Goal: Task Accomplishment & Management: Manage account settings

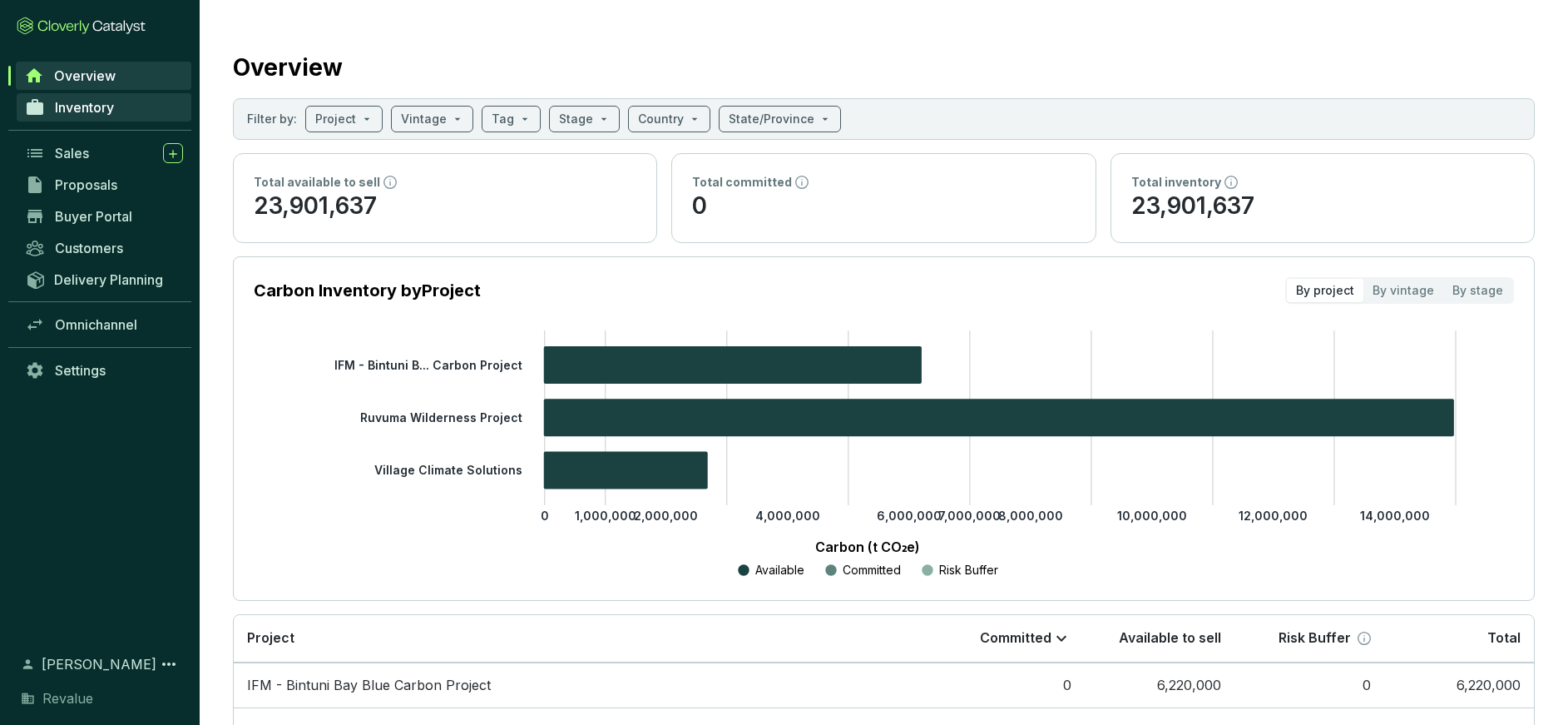
click at [97, 116] on link "Inventory" at bounding box center [104, 107] width 175 height 29
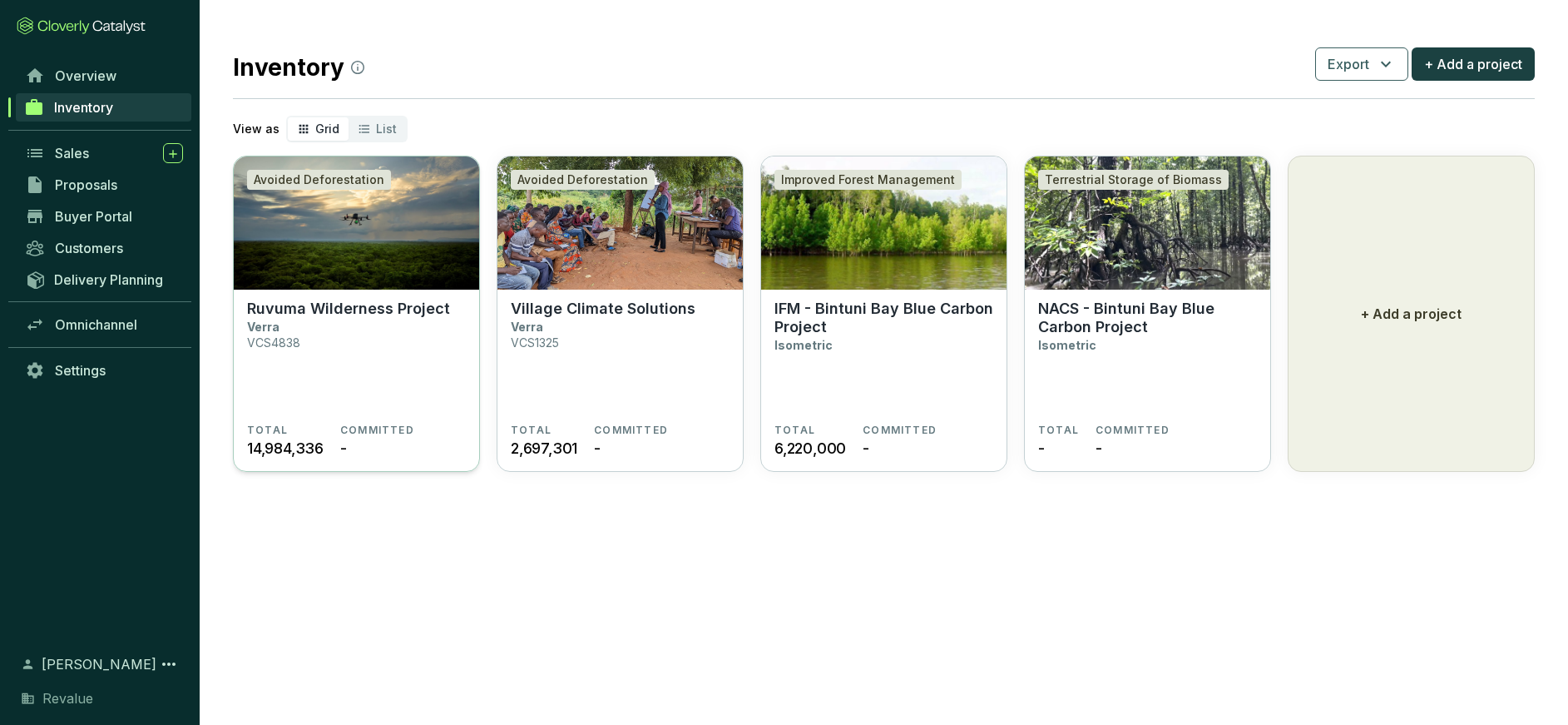
click at [381, 310] on p "Ruvuma Wilderness Project" at bounding box center [349, 309] width 203 height 19
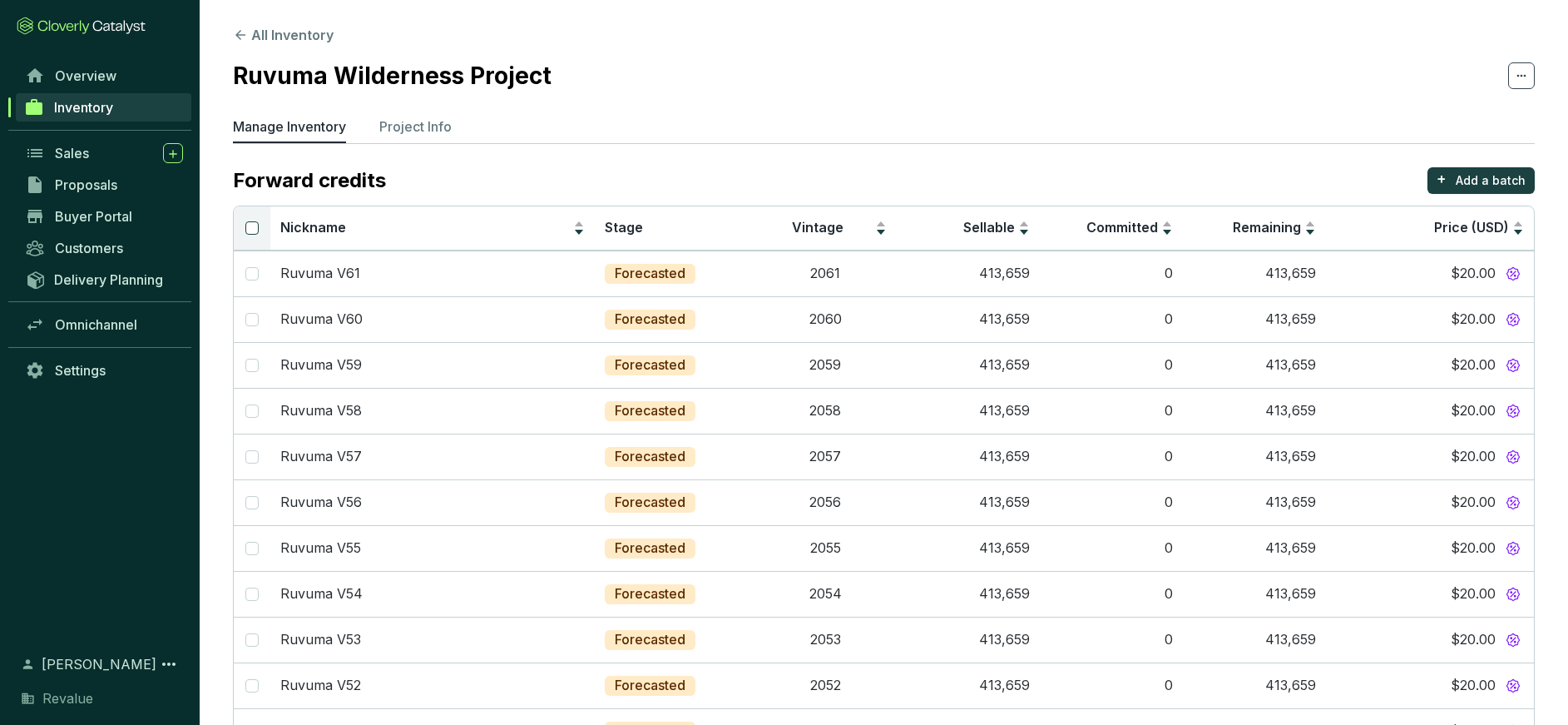
click at [251, 228] on input "Select all" at bounding box center [252, 228] width 14 height 14
checkbox input "true"
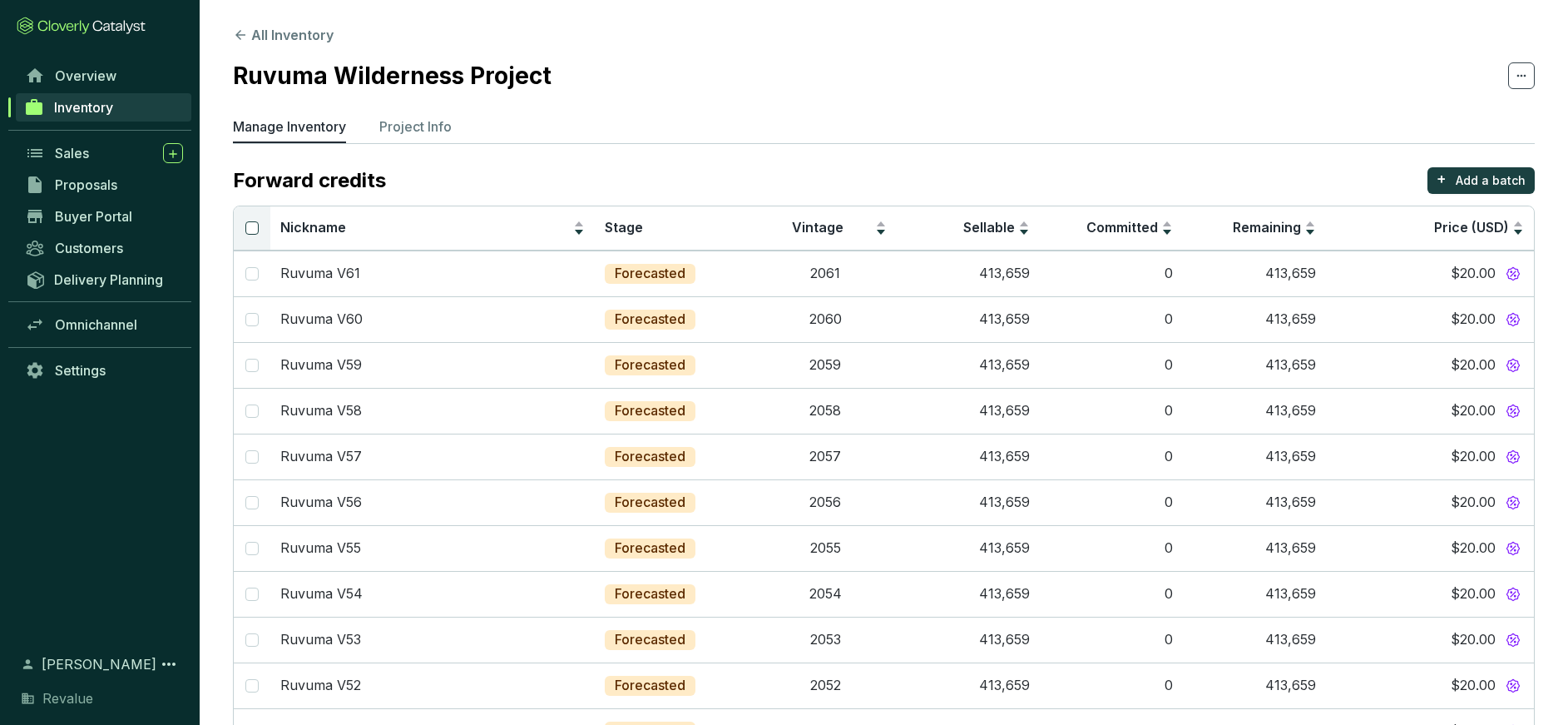
checkbox input "true"
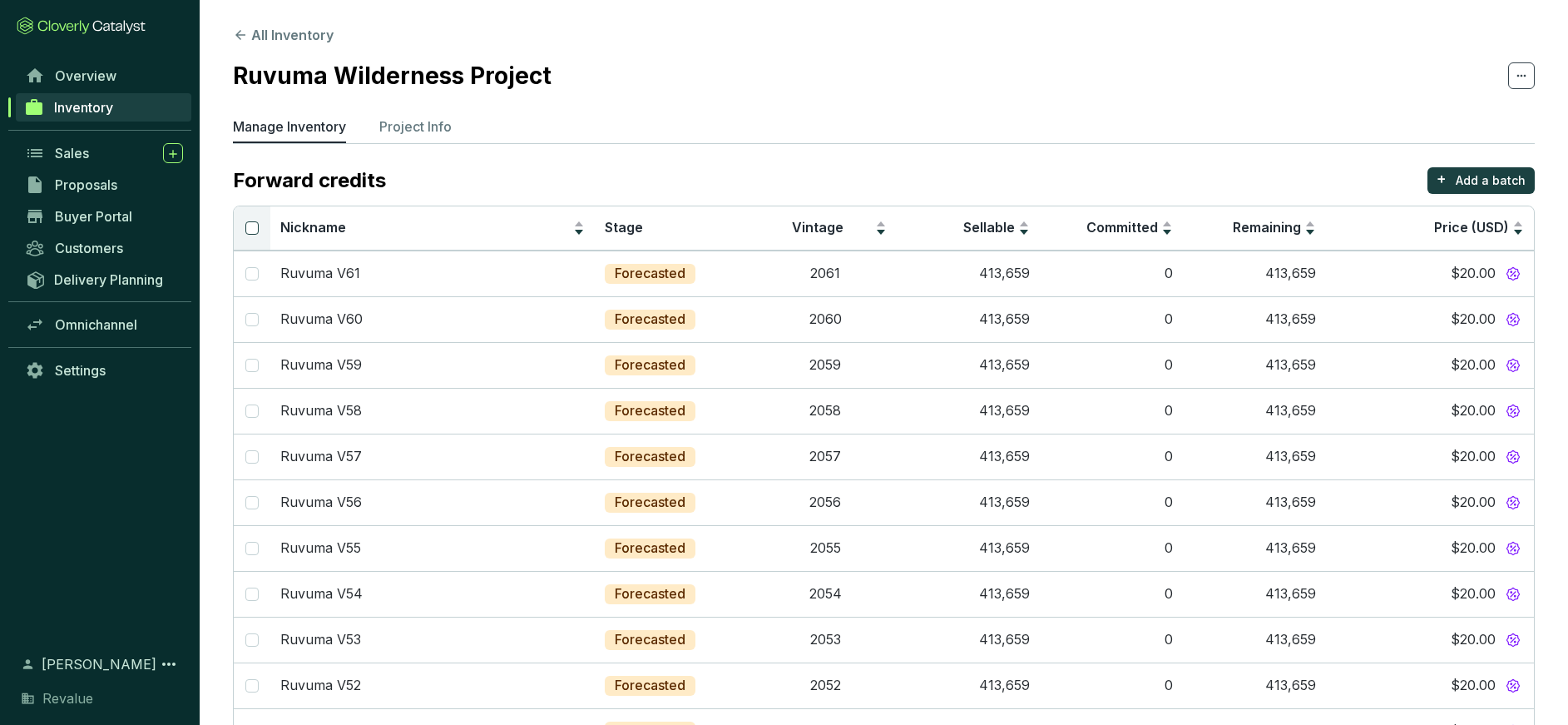
checkbox input "true"
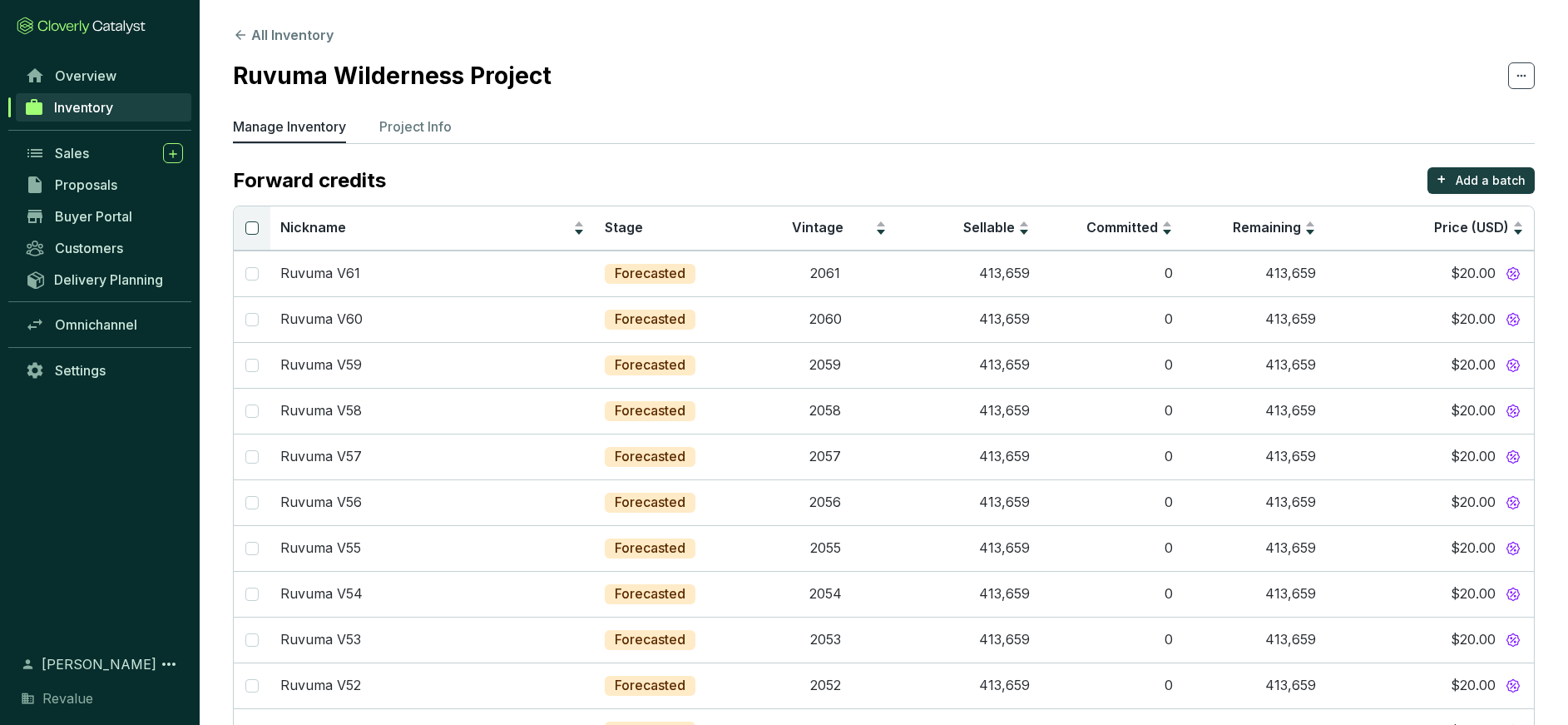
checkbox input "true"
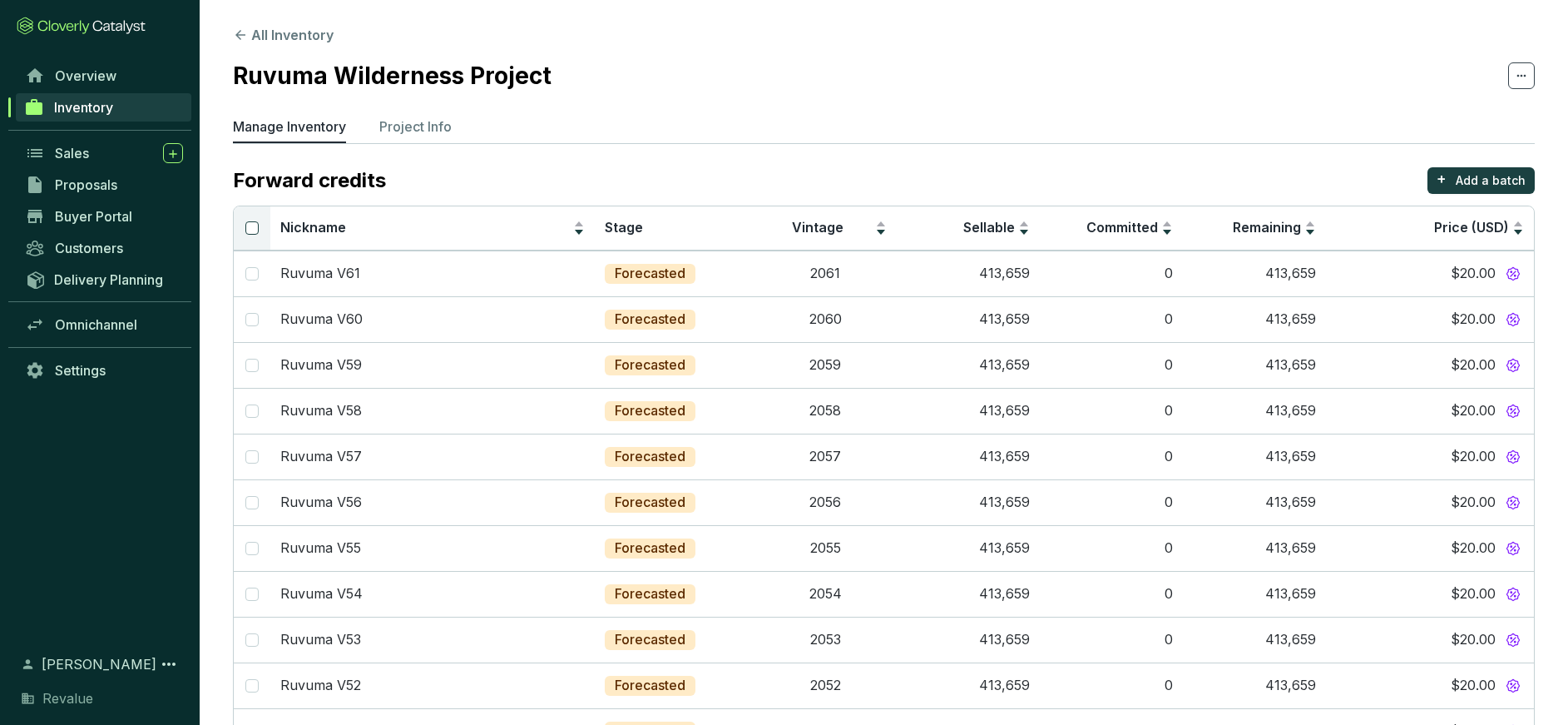
checkbox input "true"
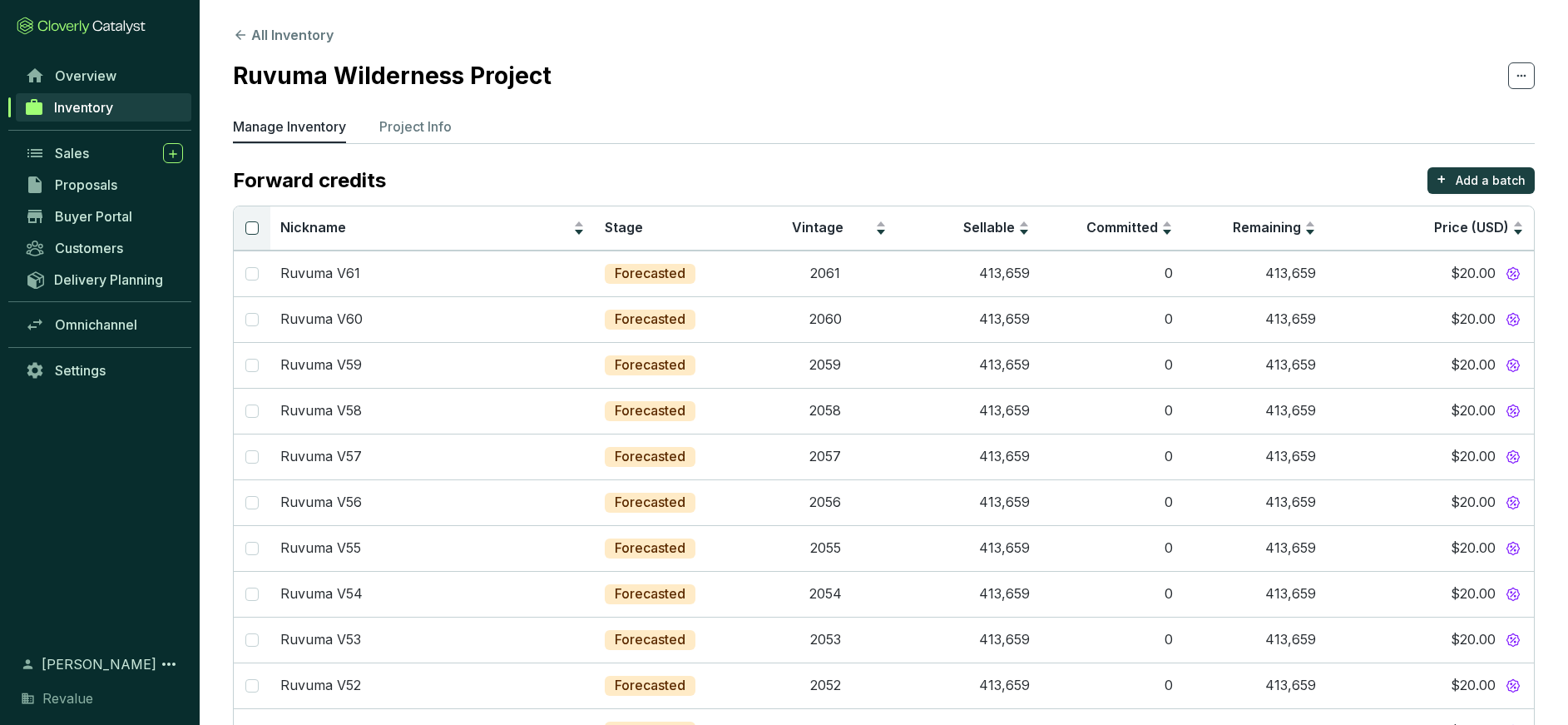
checkbox input "true"
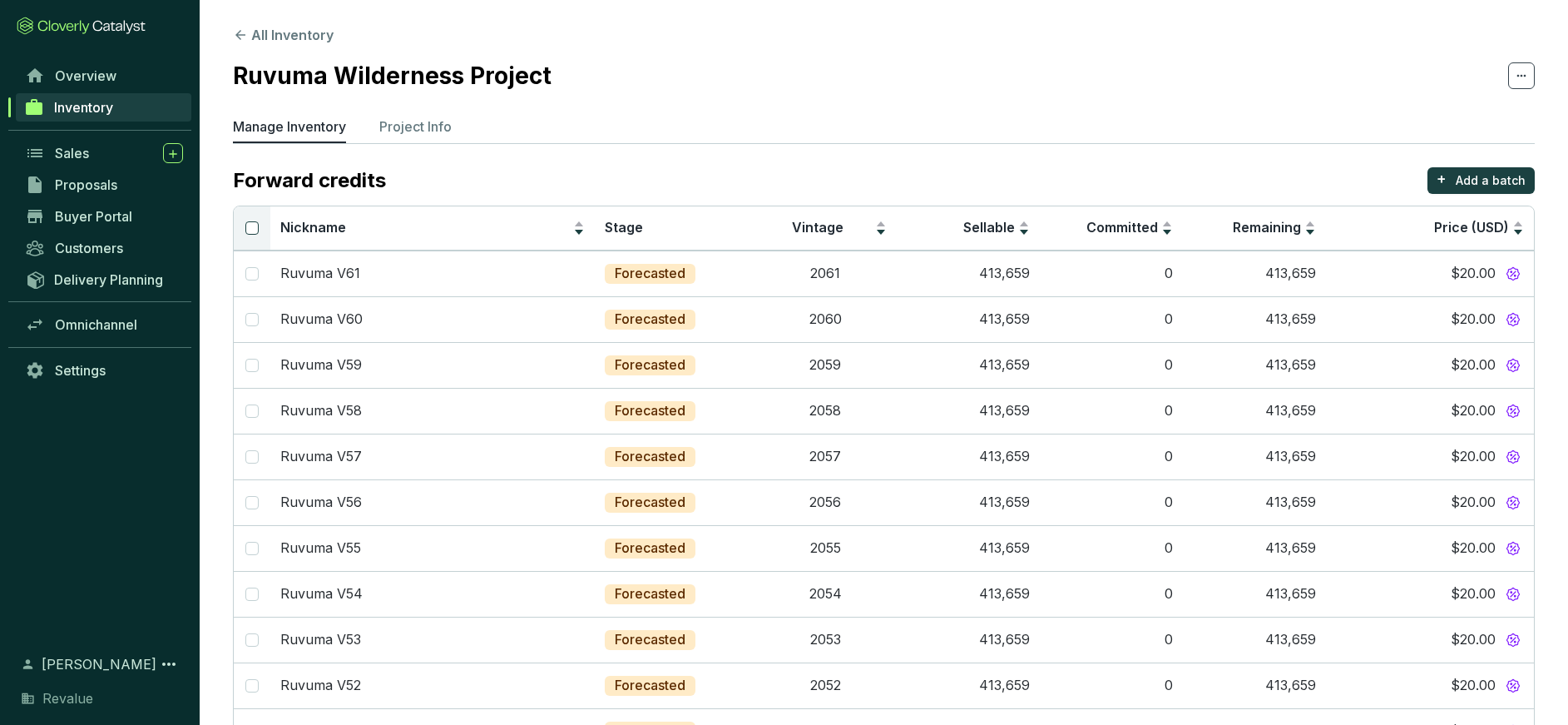
checkbox input "true"
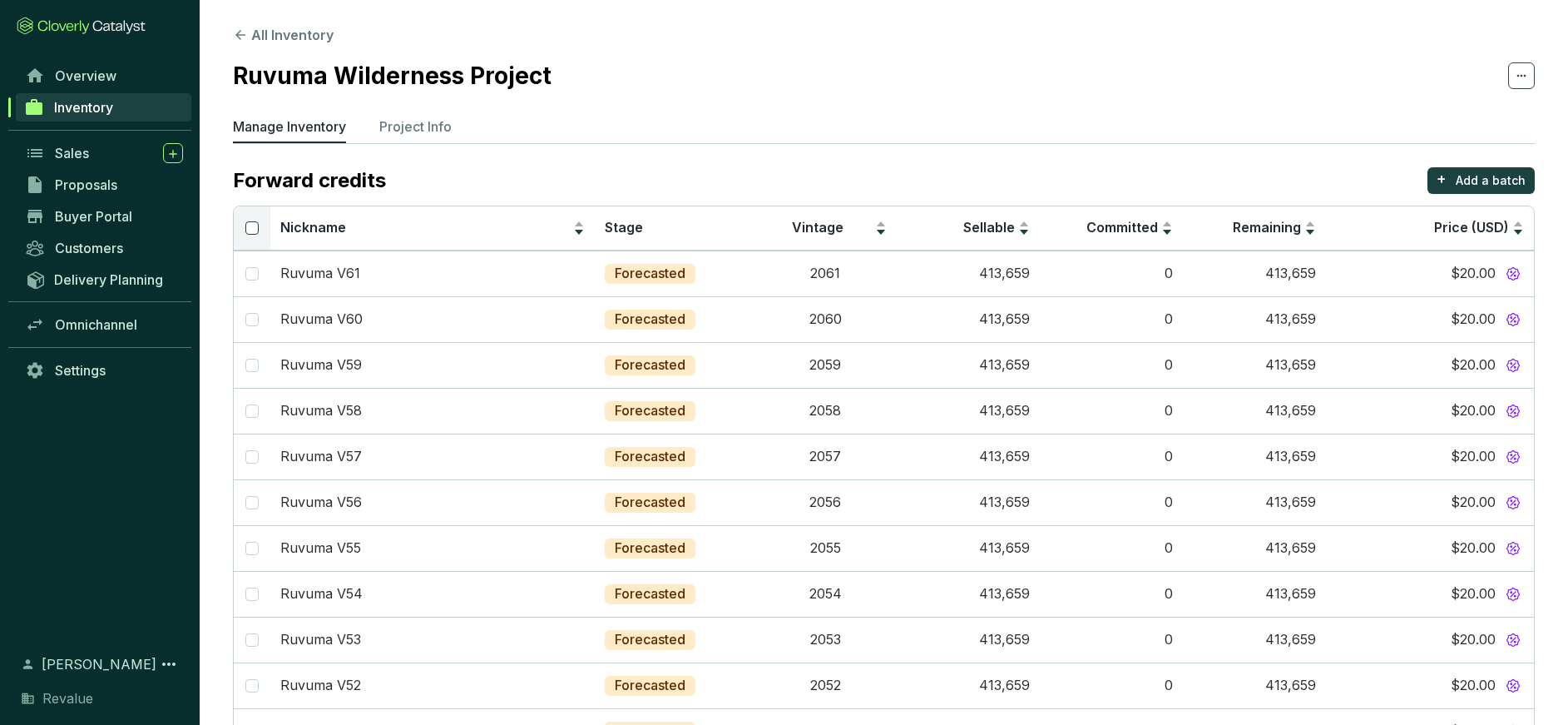
checkbox input "true"
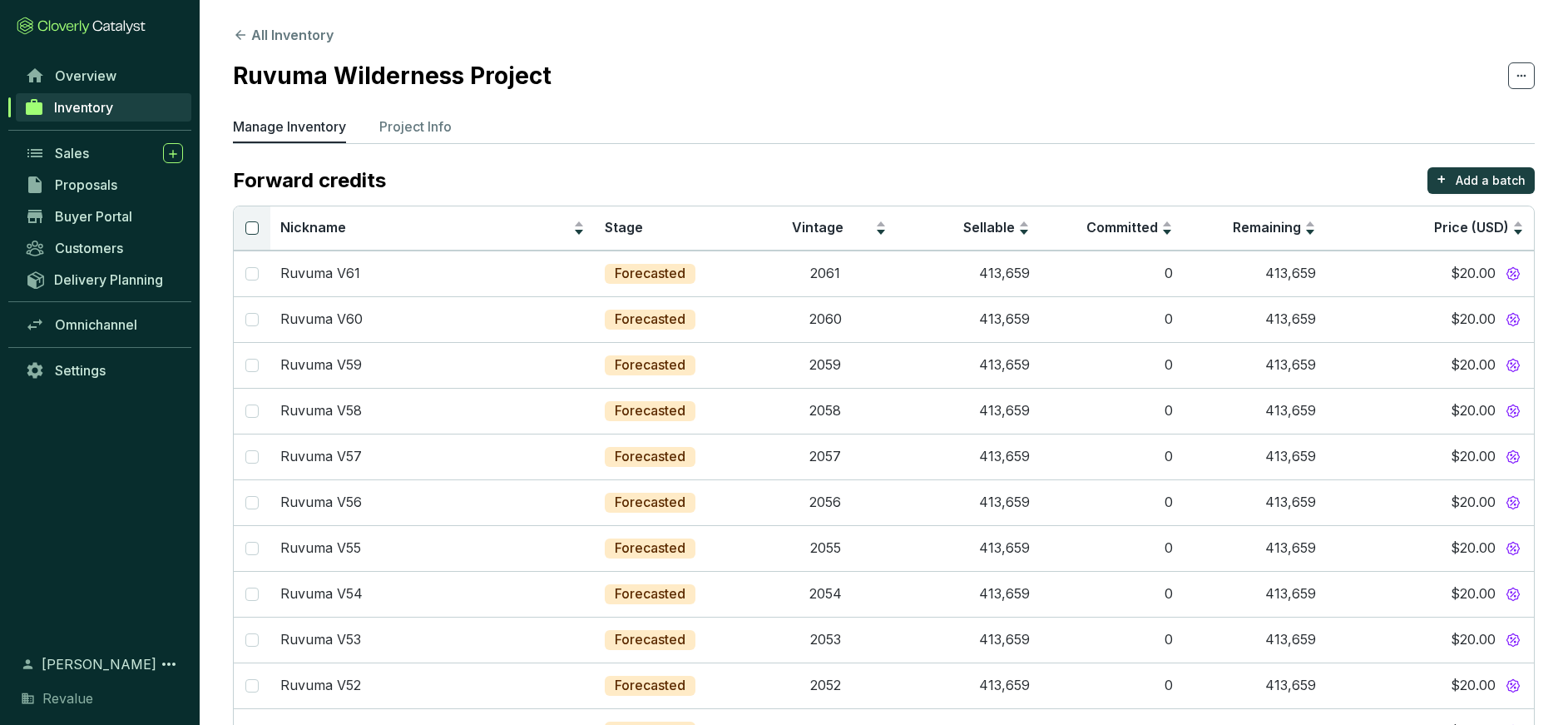
checkbox input "true"
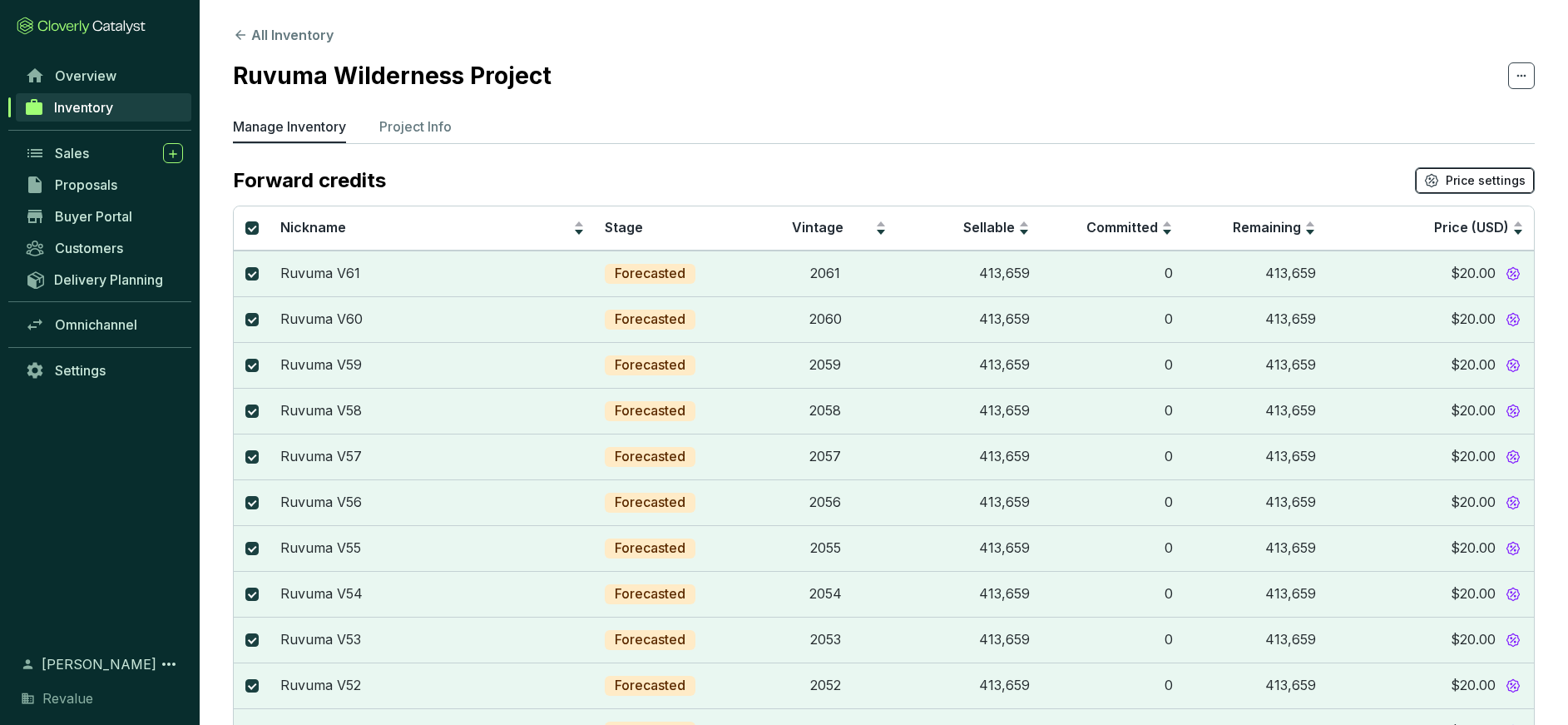
click at [1448, 183] on button "Price settings" at bounding box center [1475, 181] width 120 height 27
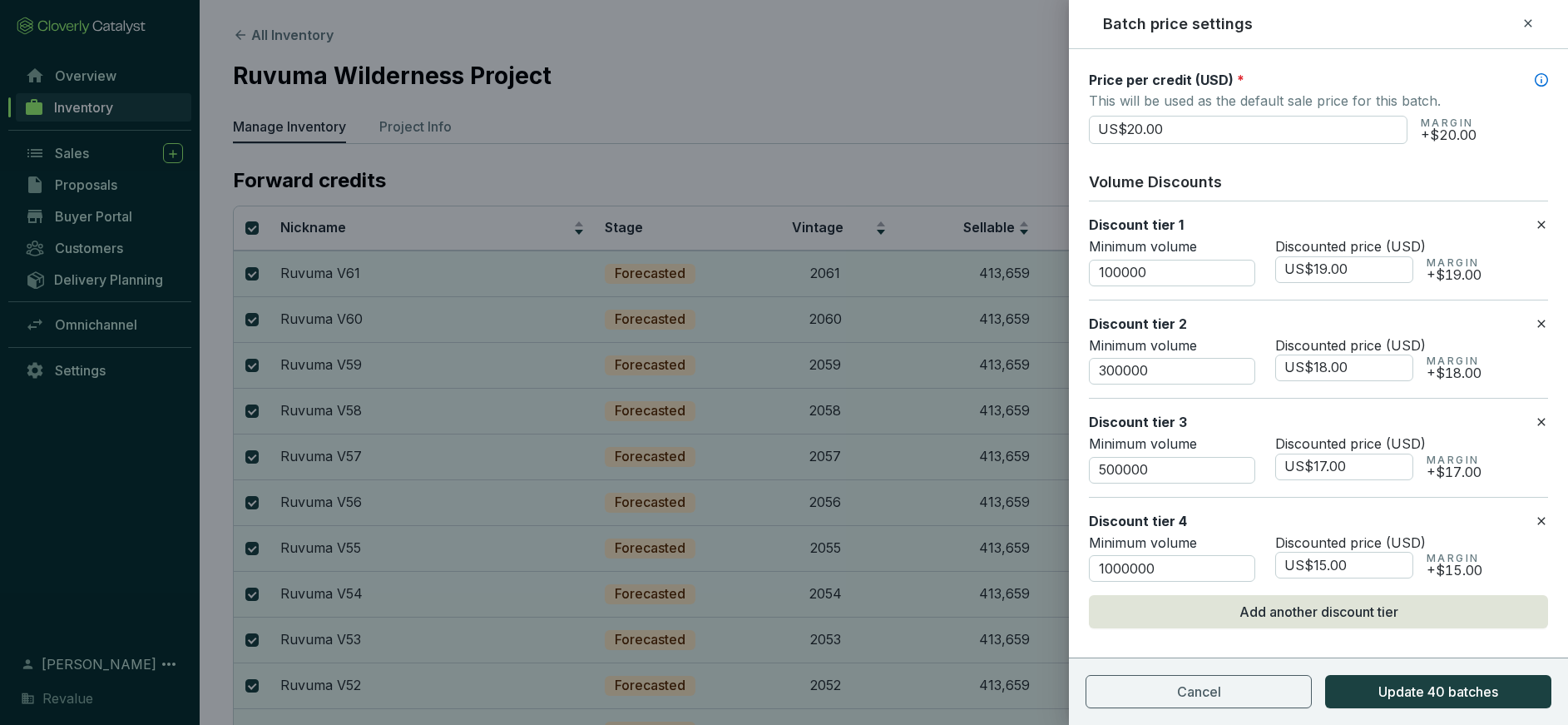
scroll to position [200, 0]
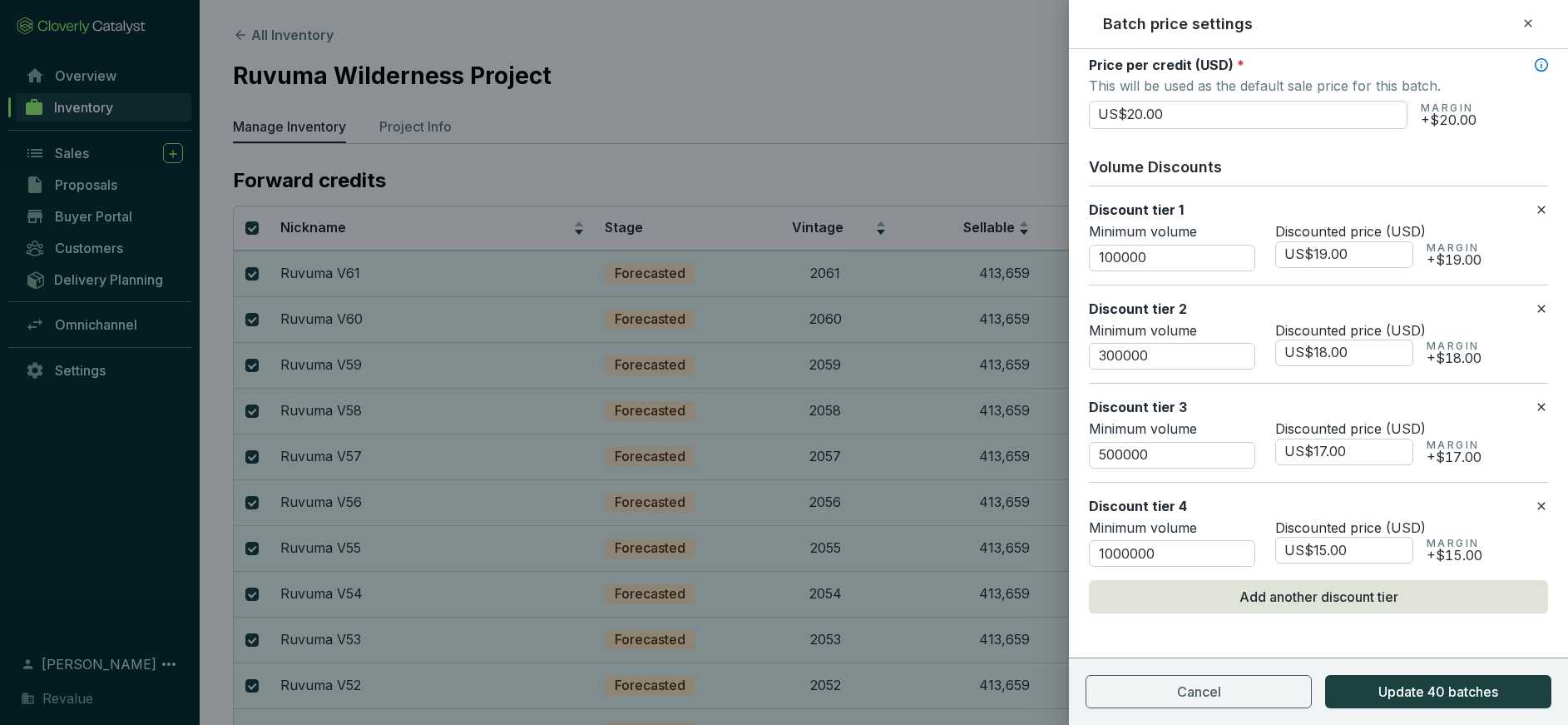
click at [1542, 207] on icon at bounding box center [1541, 208] width 8 height 8
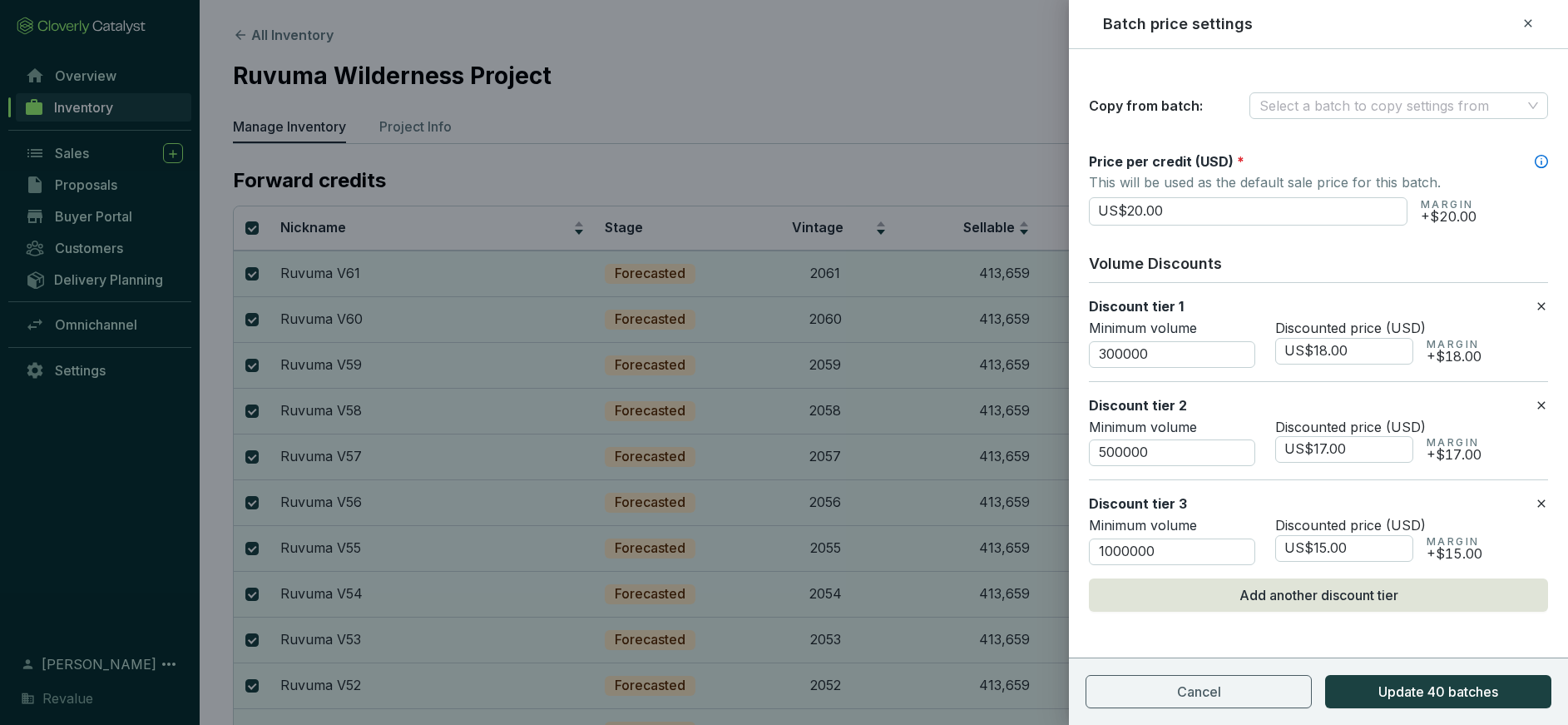
scroll to position [100, 0]
click at [1546, 305] on icon at bounding box center [1542, 309] width 14 height 20
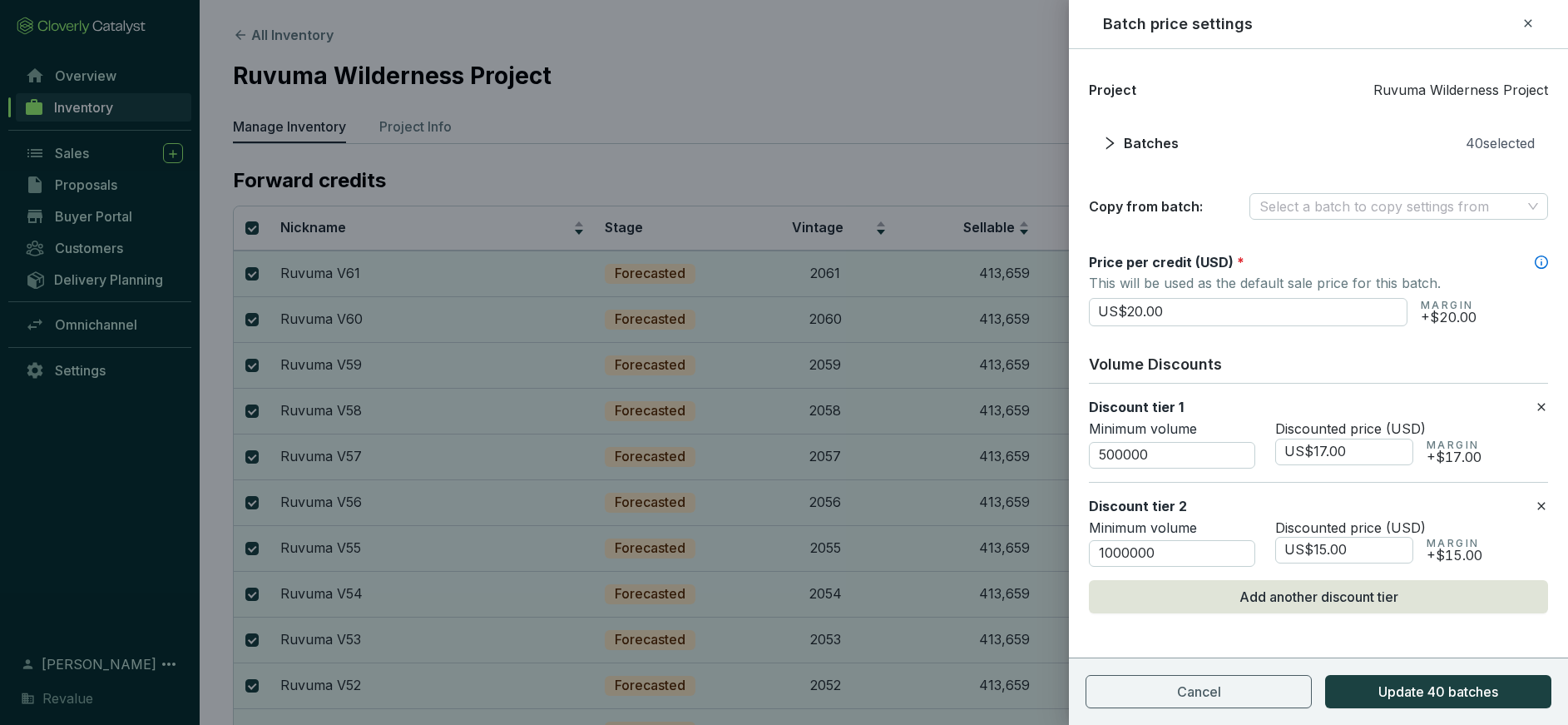
click at [1540, 402] on icon at bounding box center [1542, 407] width 14 height 20
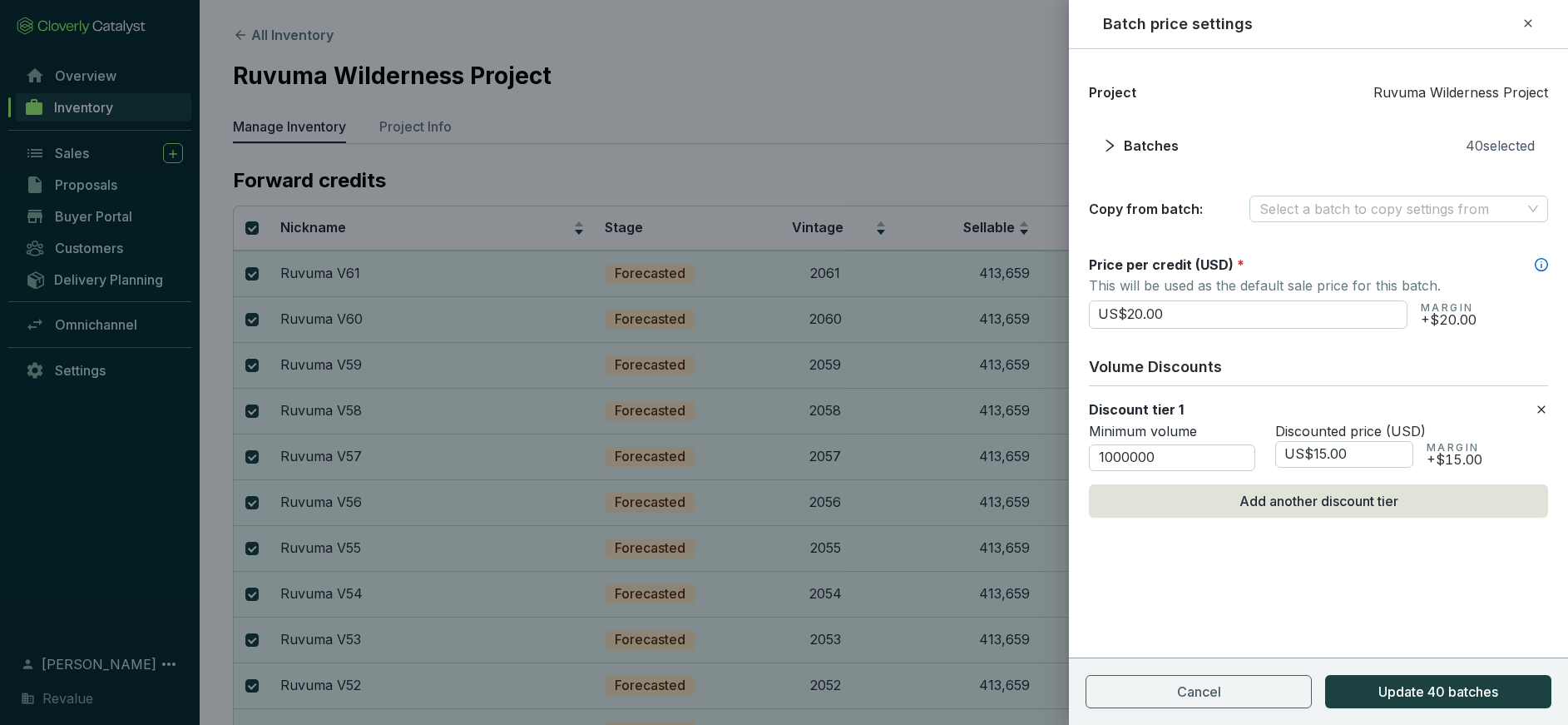
scroll to position [0, 0]
click at [1544, 407] on icon at bounding box center [1542, 409] width 14 height 20
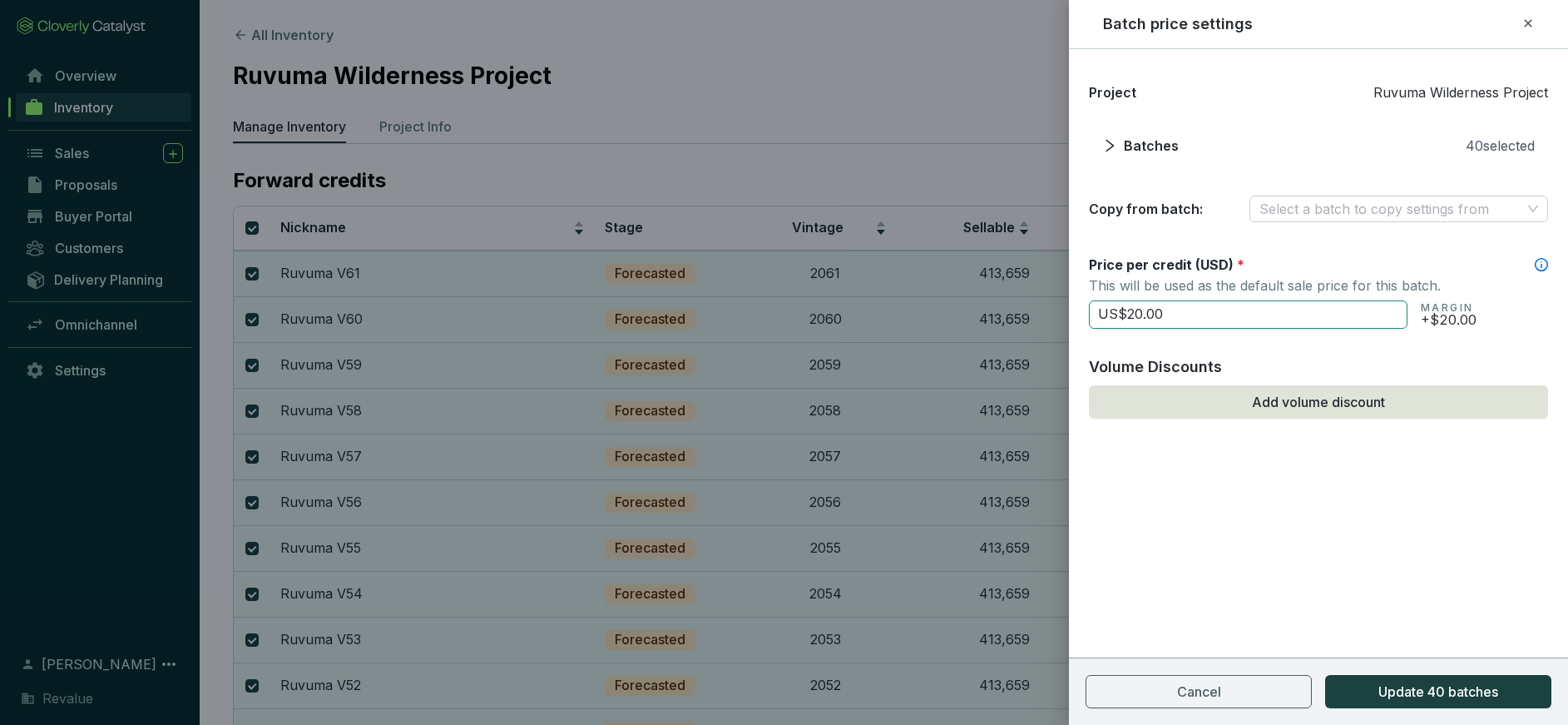
click at [1258, 306] on input "US$20.00" at bounding box center [1248, 315] width 319 height 29
drag, startPoint x: 1230, startPoint y: 313, endPoint x: 1123, endPoint y: 316, distance: 107.0
click at [1123, 316] on input "US$20.00" at bounding box center [1248, 315] width 319 height 29
type input "US$0.00"
click at [1421, 699] on span "Update 40 batches" at bounding box center [1438, 691] width 120 height 20
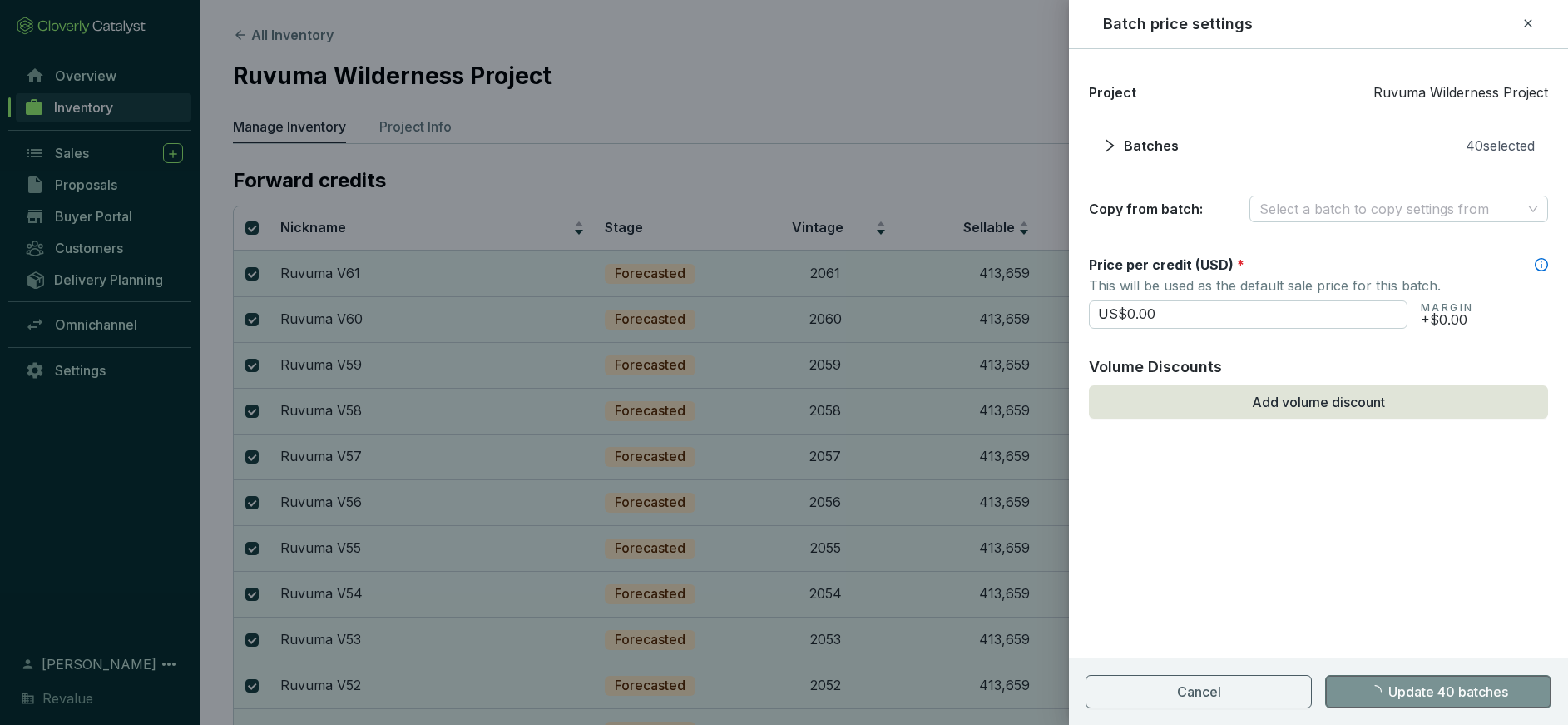
checkbox input "false"
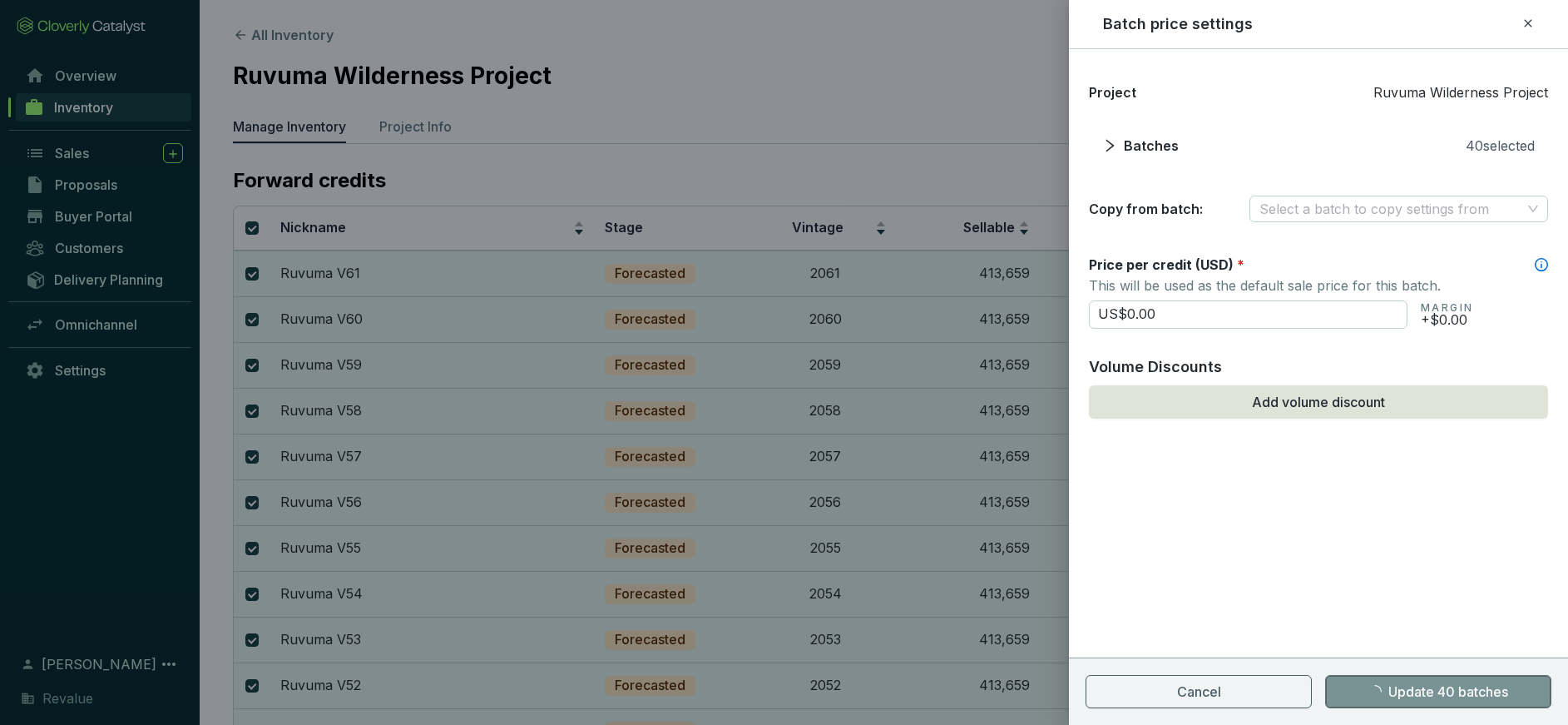
checkbox input "false"
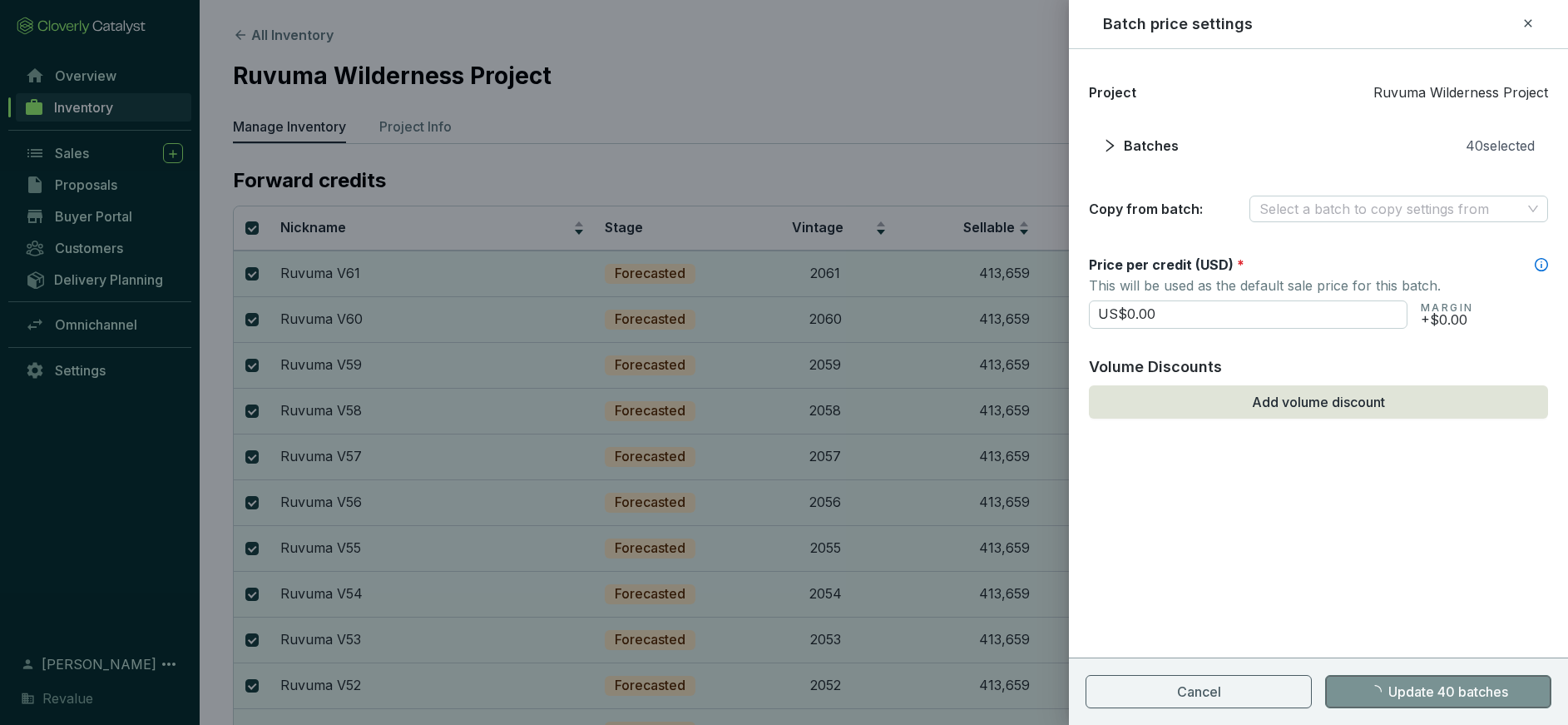
checkbox input "false"
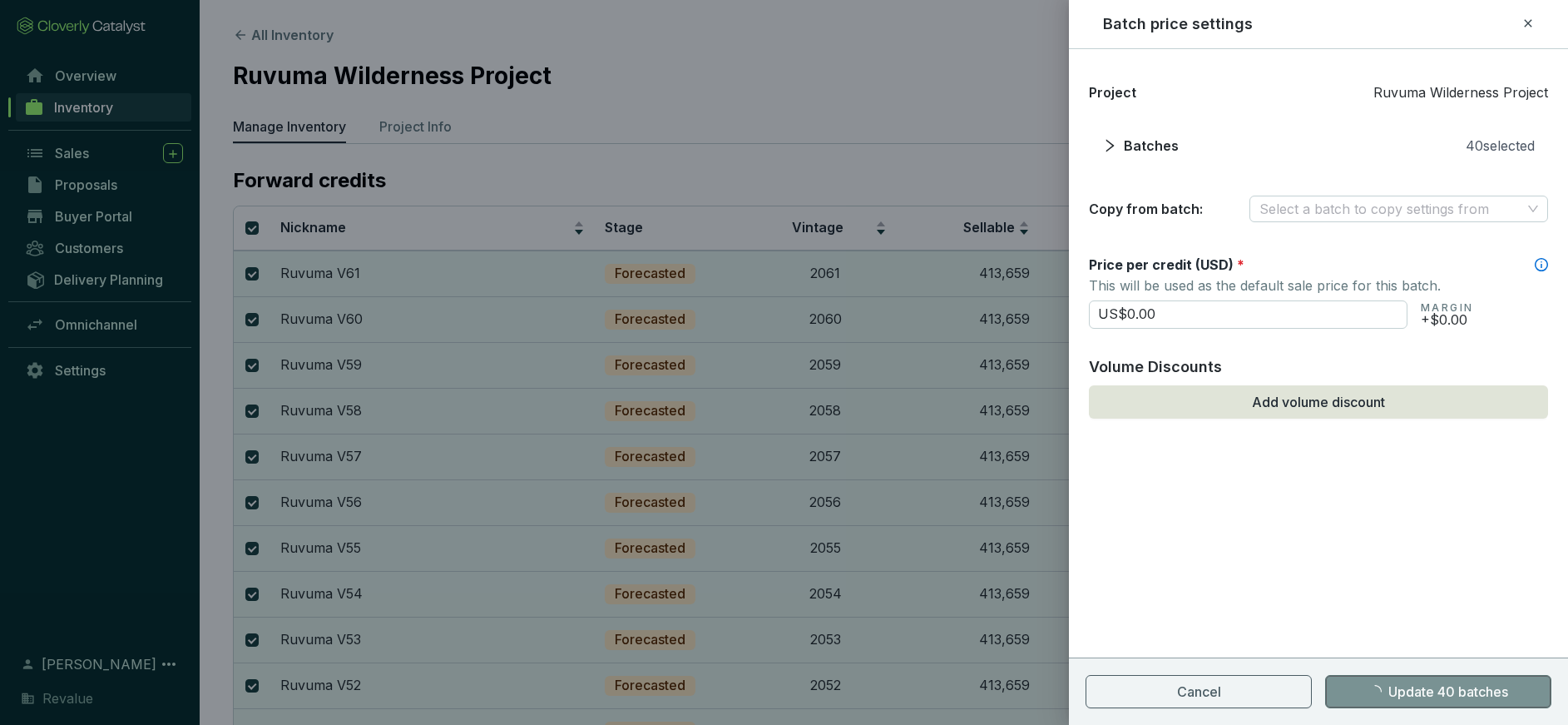
checkbox input "false"
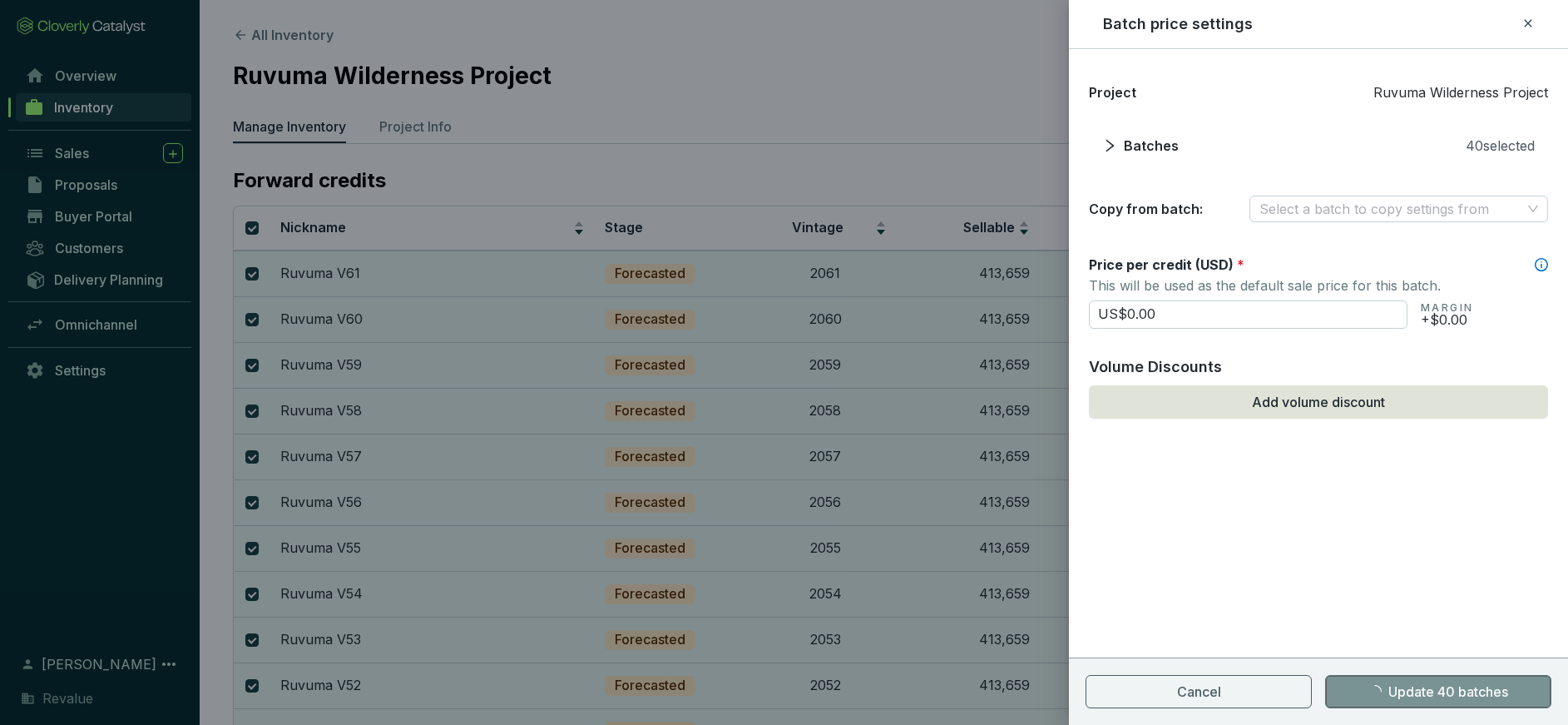
checkbox input "false"
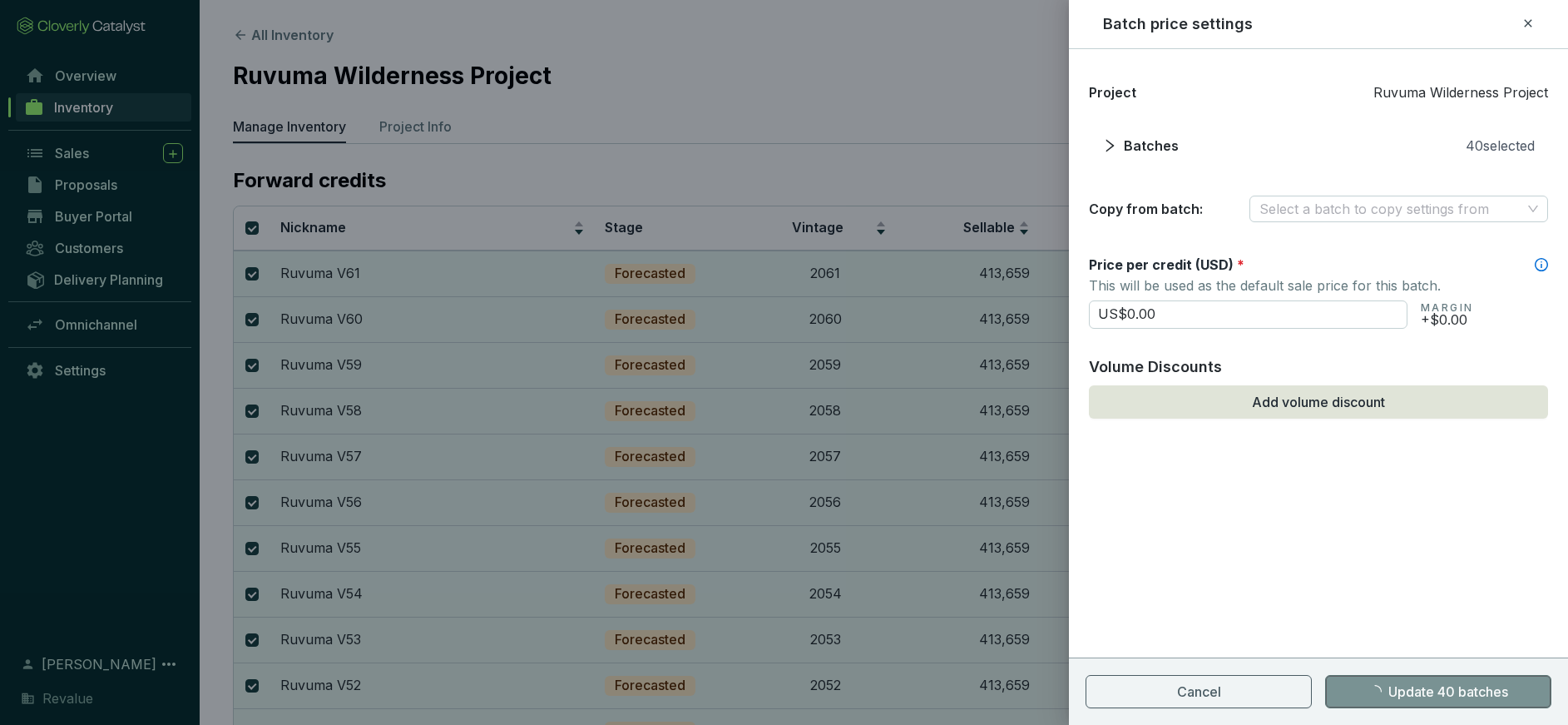
checkbox input "false"
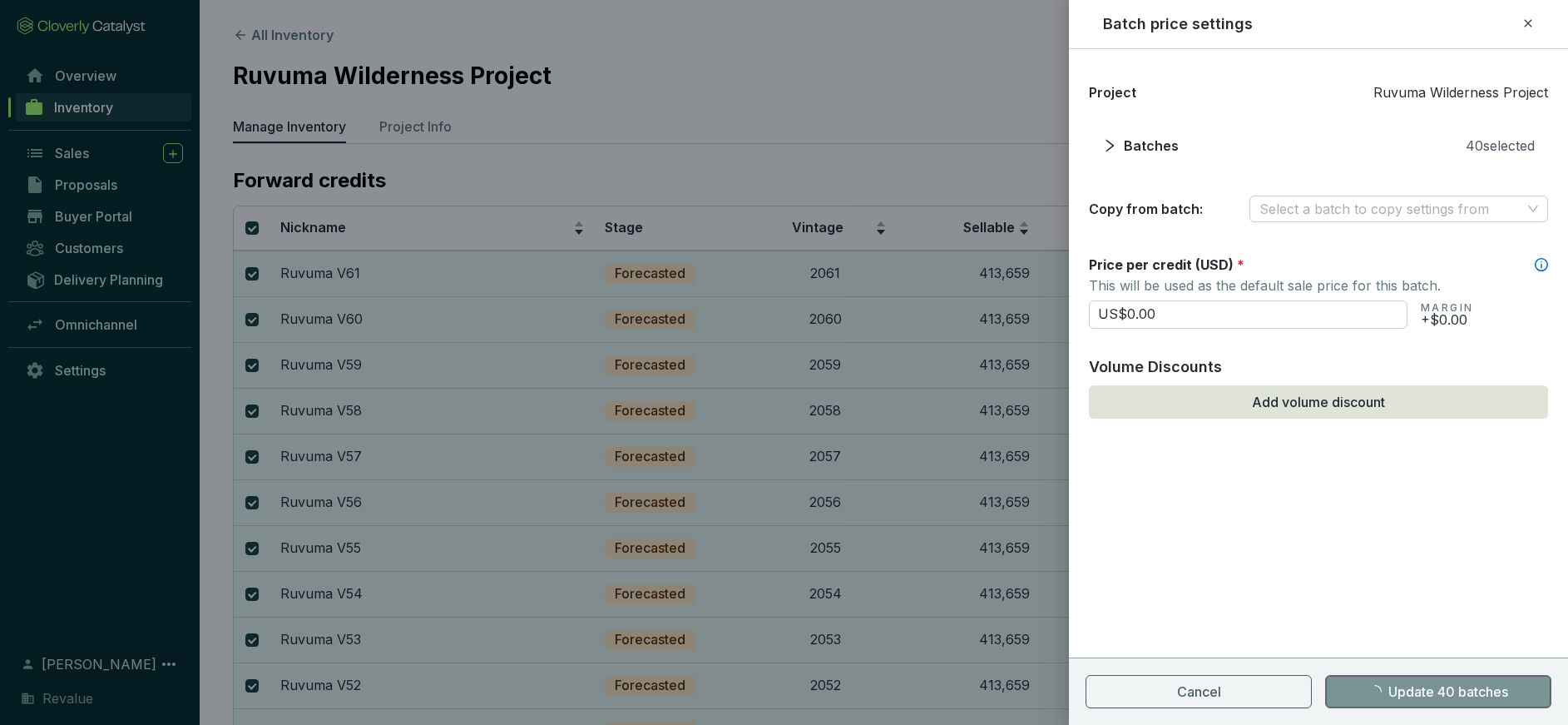
checkbox input "false"
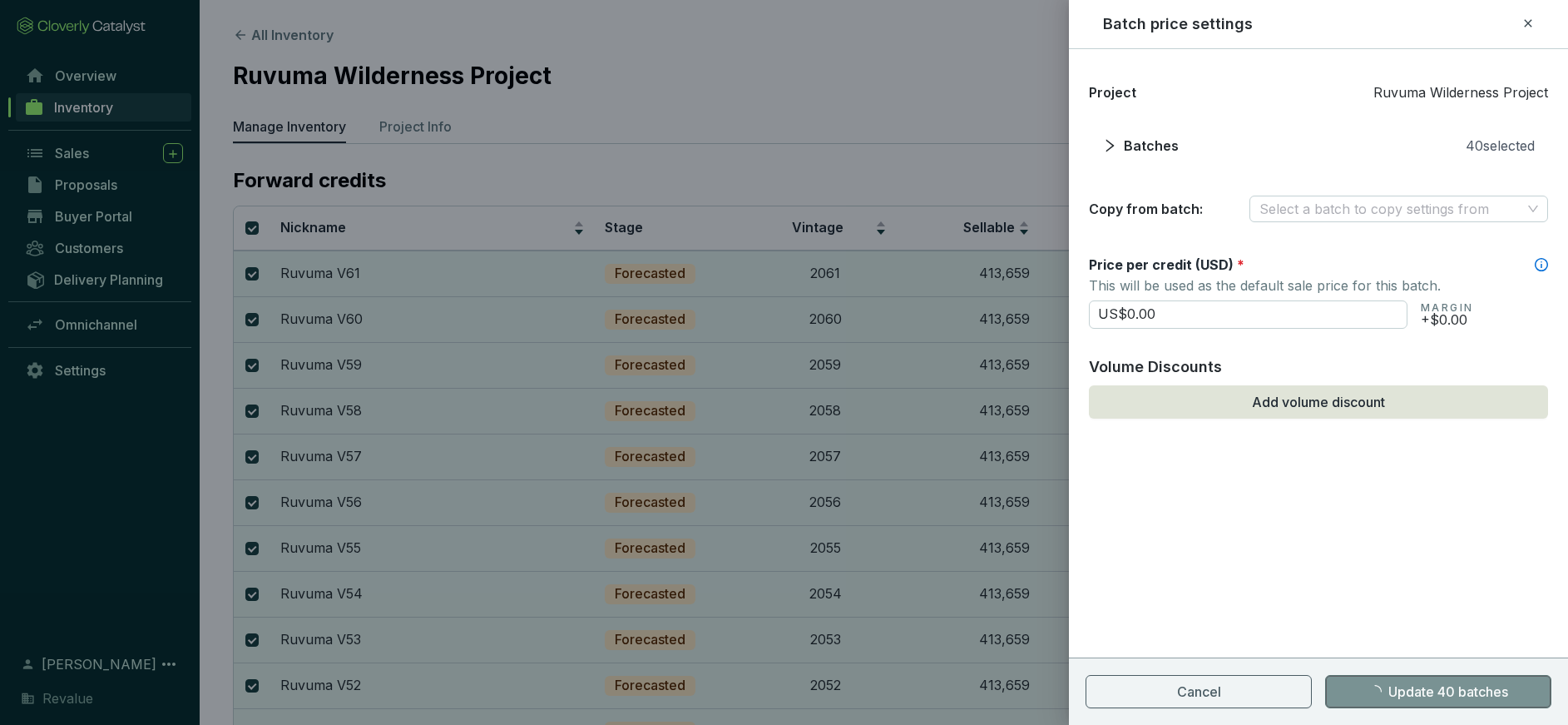
checkbox input "false"
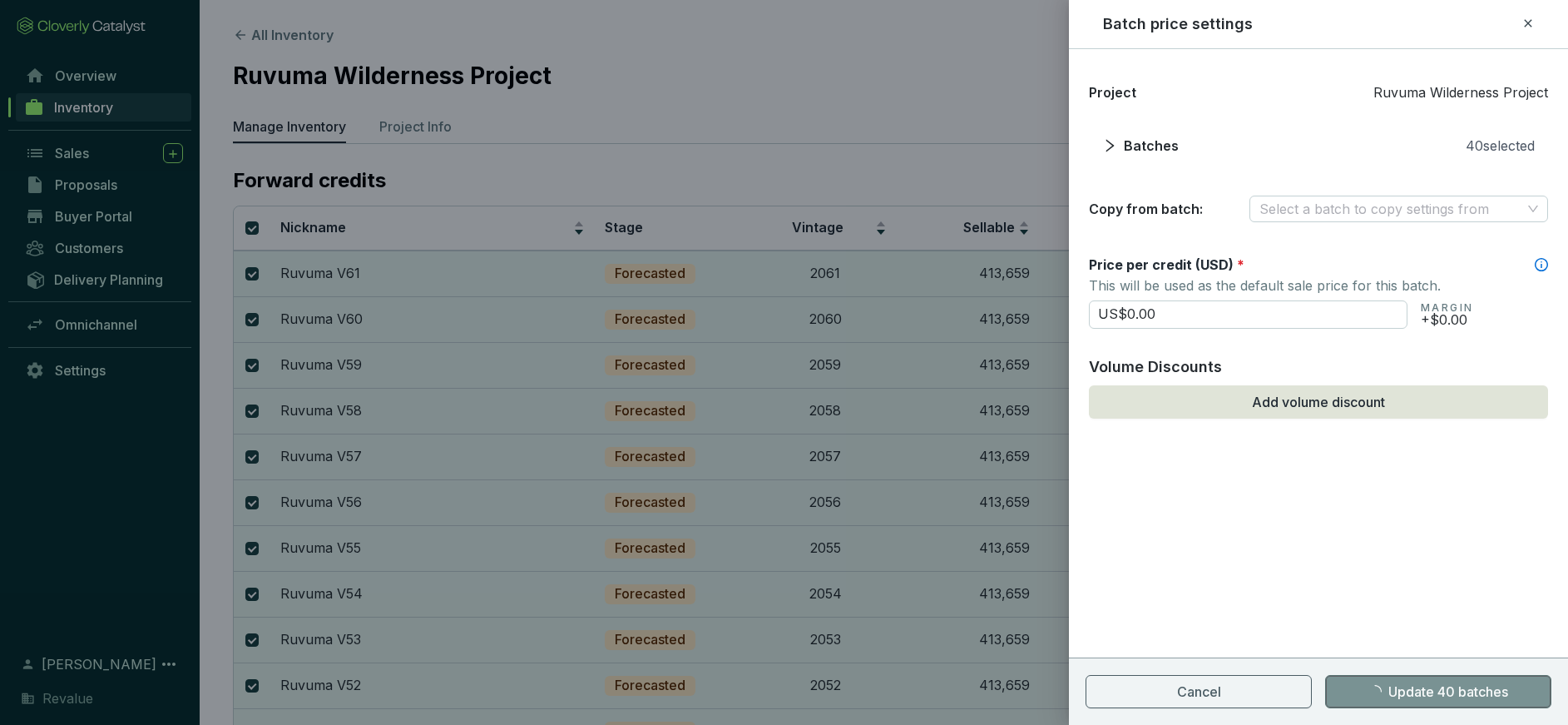
checkbox input "false"
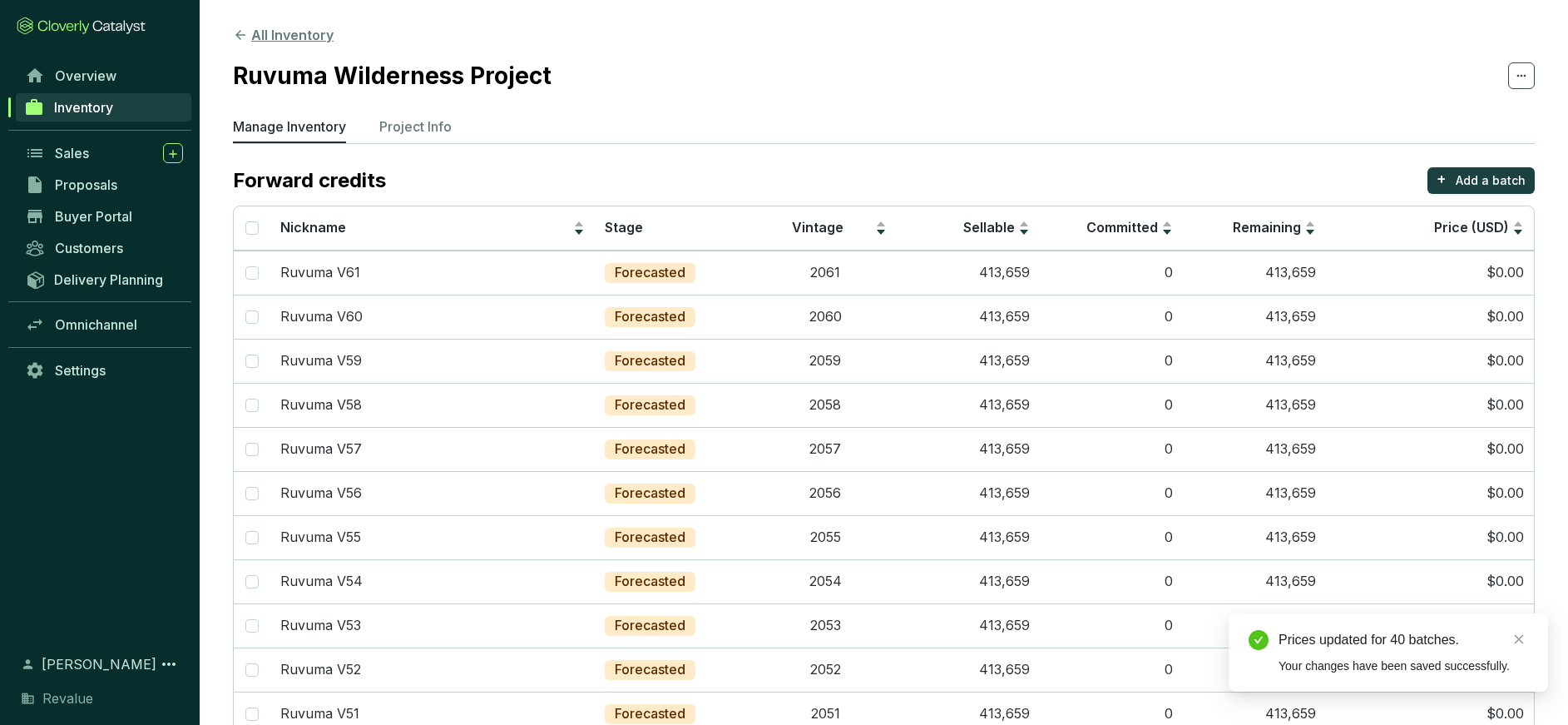
click at [290, 29] on button "All Inventory" at bounding box center [283, 35] width 100 height 20
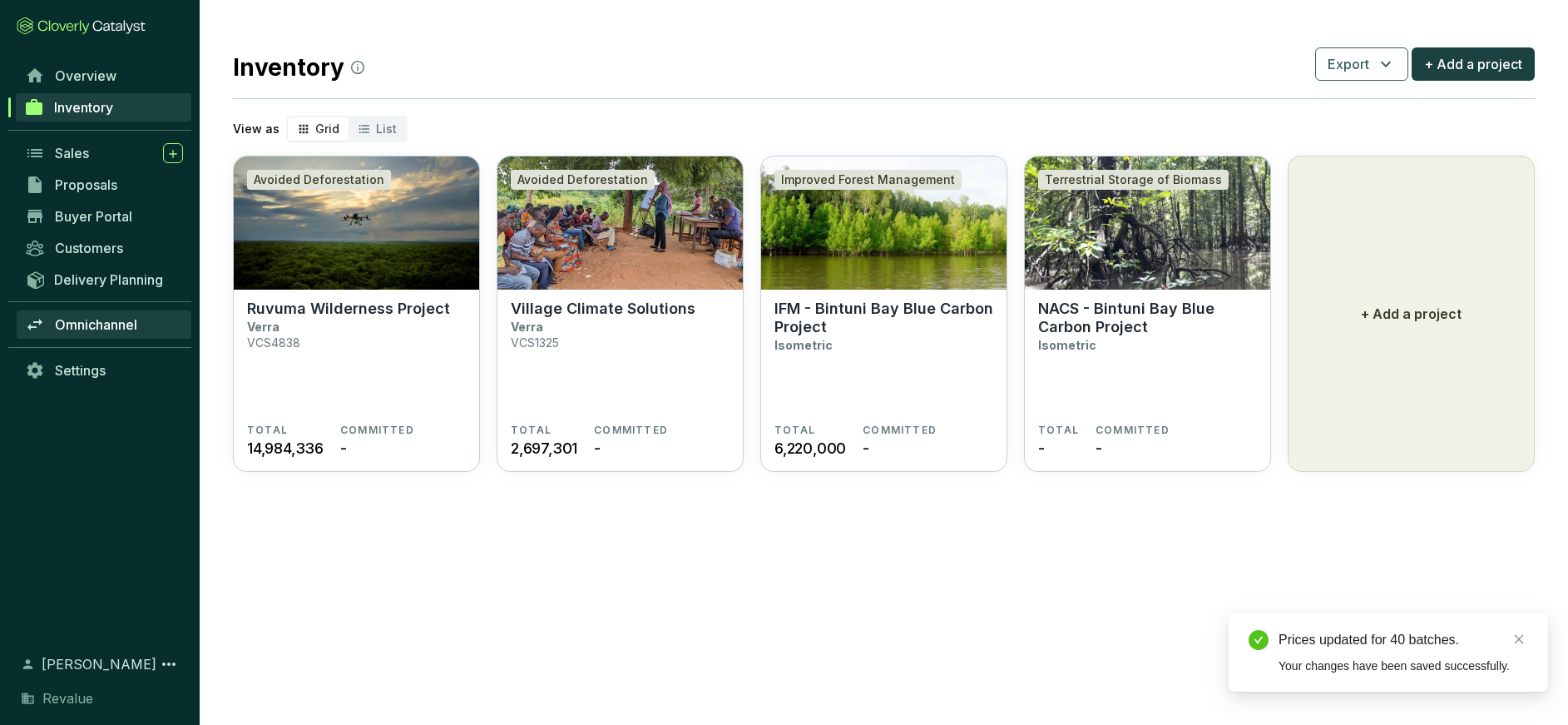
click at [111, 321] on span "Omnichannel" at bounding box center [96, 325] width 83 height 17
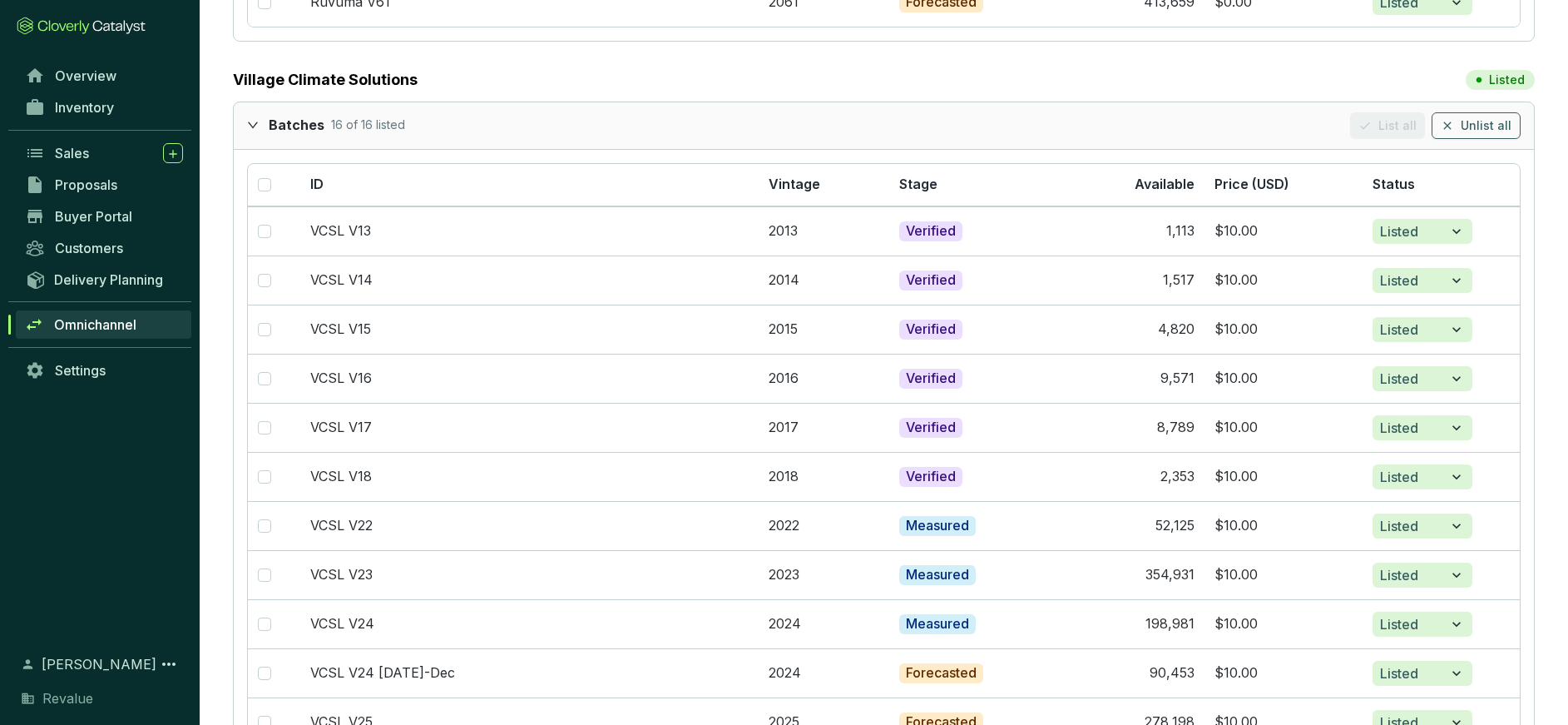
scroll to position [3863, 0]
